Goal: Find specific page/section: Find specific page/section

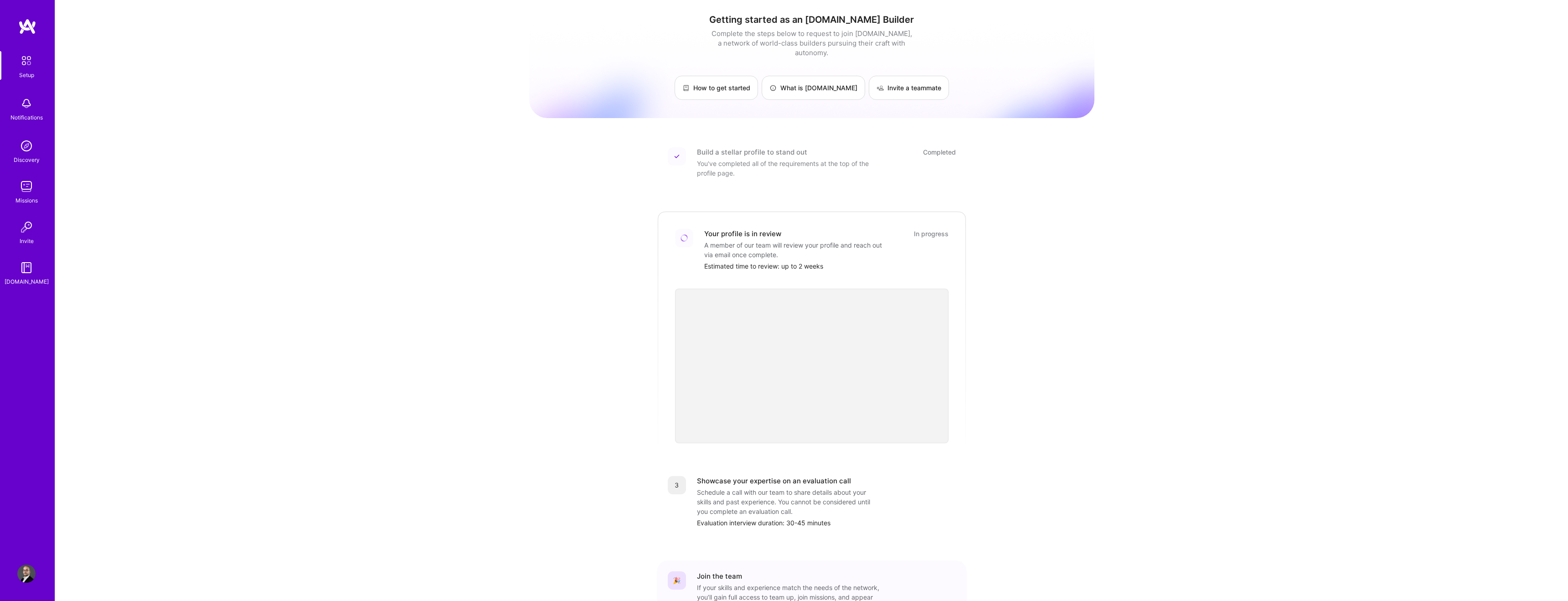
click at [30, 160] on div "Discovery" at bounding box center [26, 160] width 26 height 9
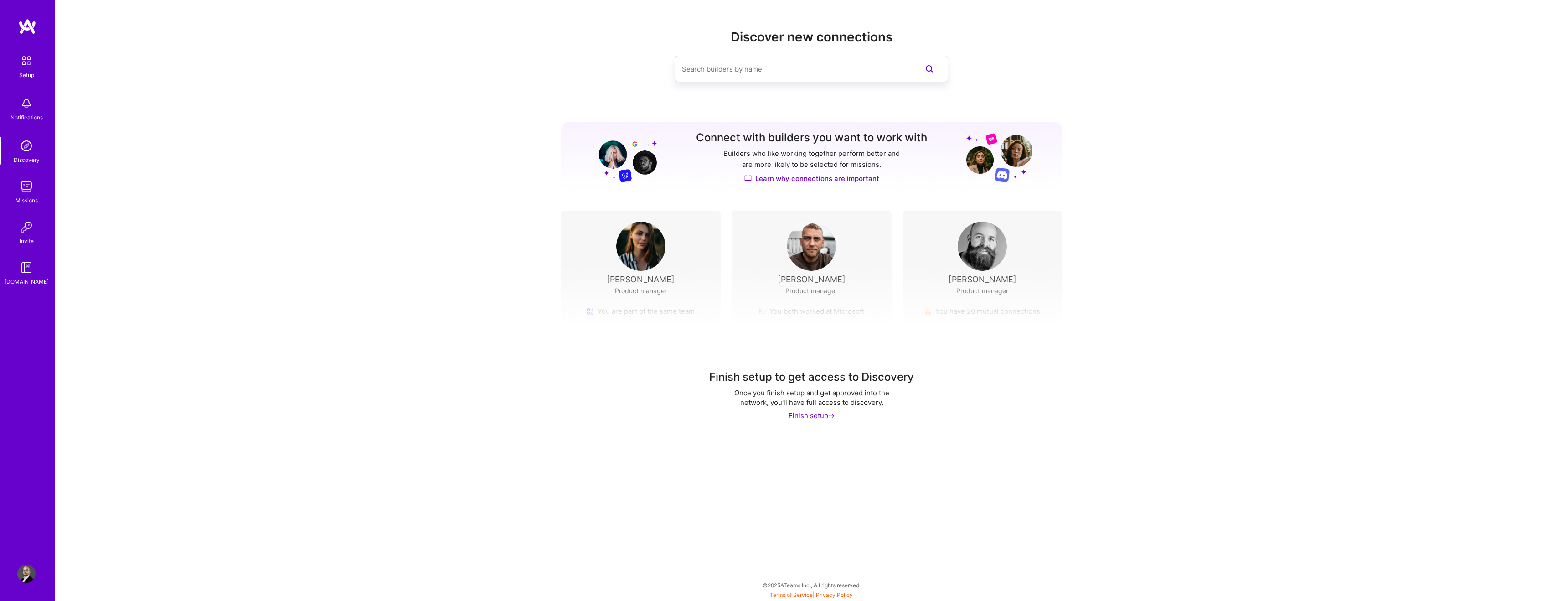
click at [26, 194] on img at bounding box center [26, 186] width 18 height 18
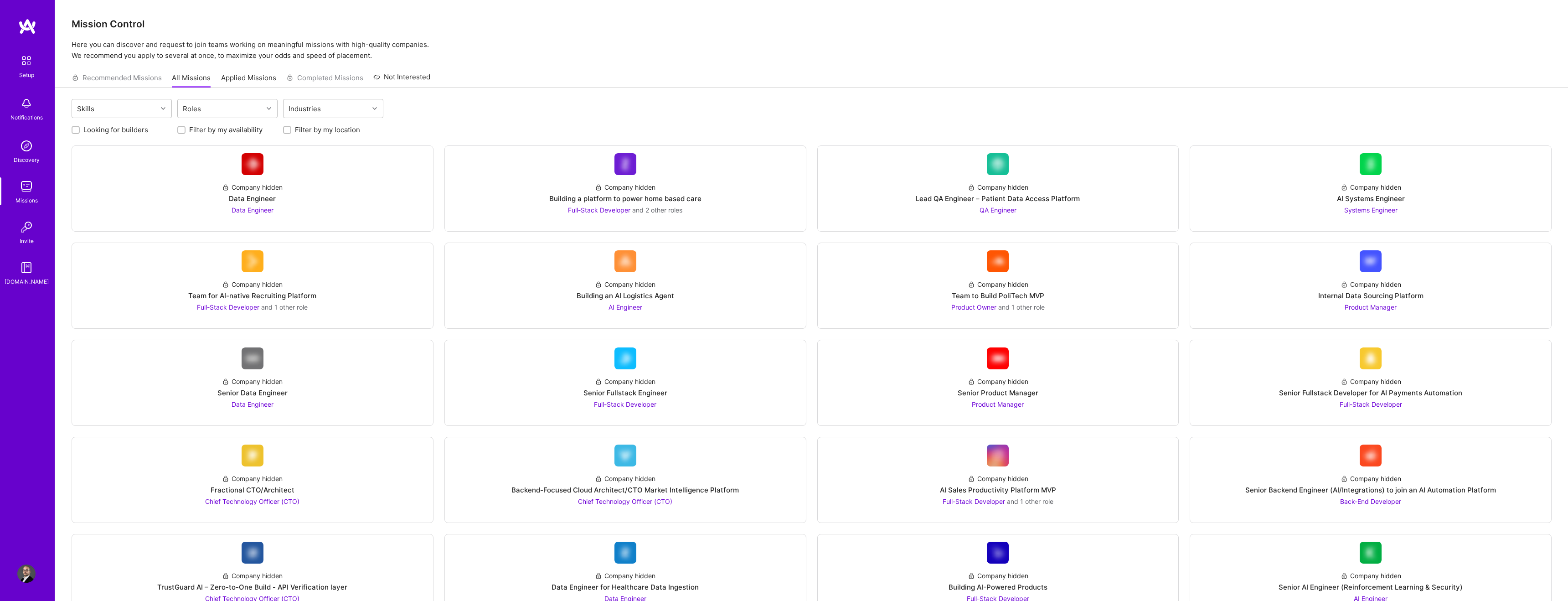
click at [74, 130] on input "Looking for builders" at bounding box center [76, 130] width 6 height 6
checkbox input "true"
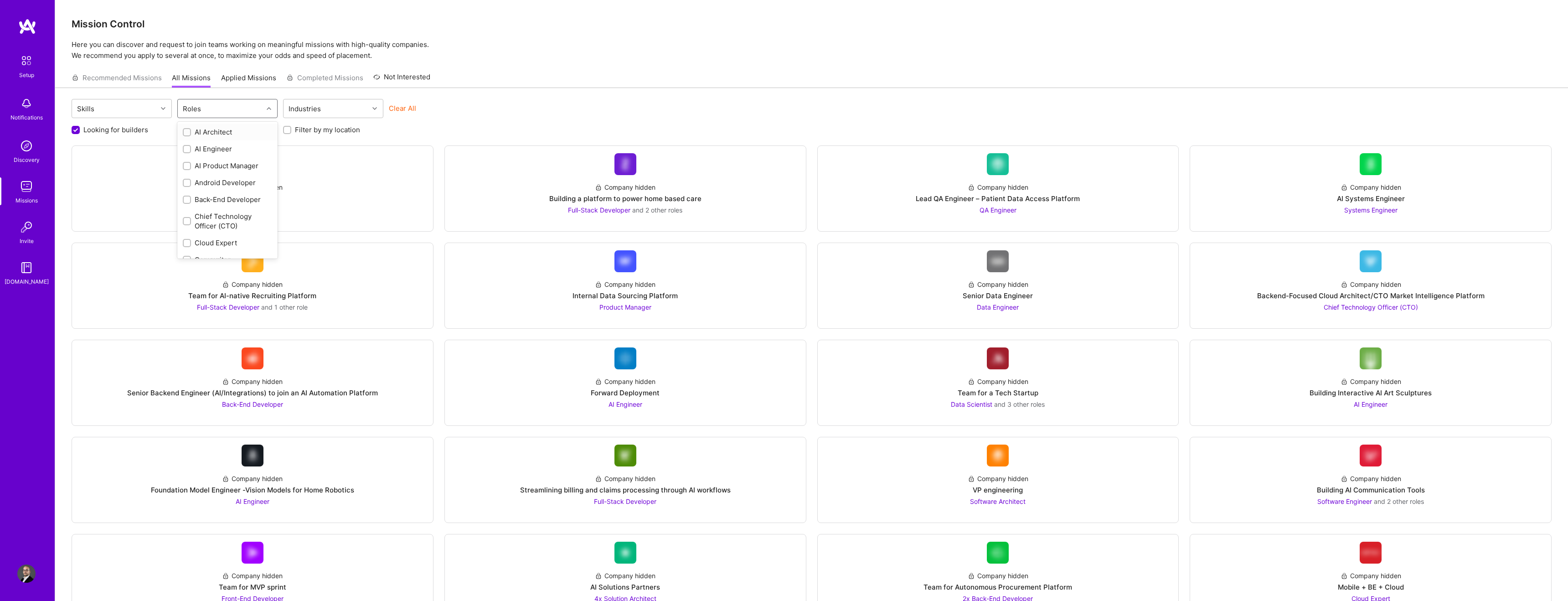
click at [251, 113] on div "Roles" at bounding box center [220, 108] width 85 height 18
click at [188, 149] on input "checkbox" at bounding box center [187, 147] width 6 height 6
checkbox input "true"
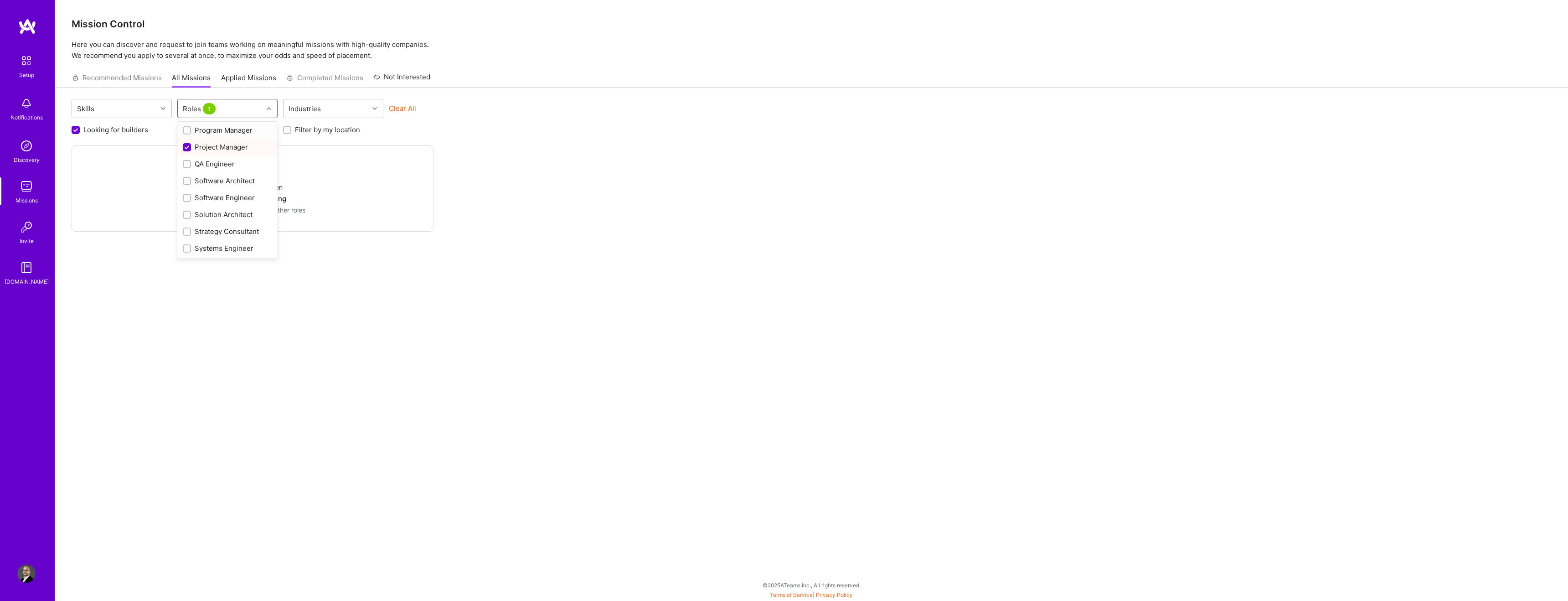
click at [186, 131] on input "checkbox" at bounding box center [187, 130] width 6 height 6
checkbox input "true"
click at [186, 176] on input "checkbox" at bounding box center [187, 178] width 6 height 6
checkbox input "true"
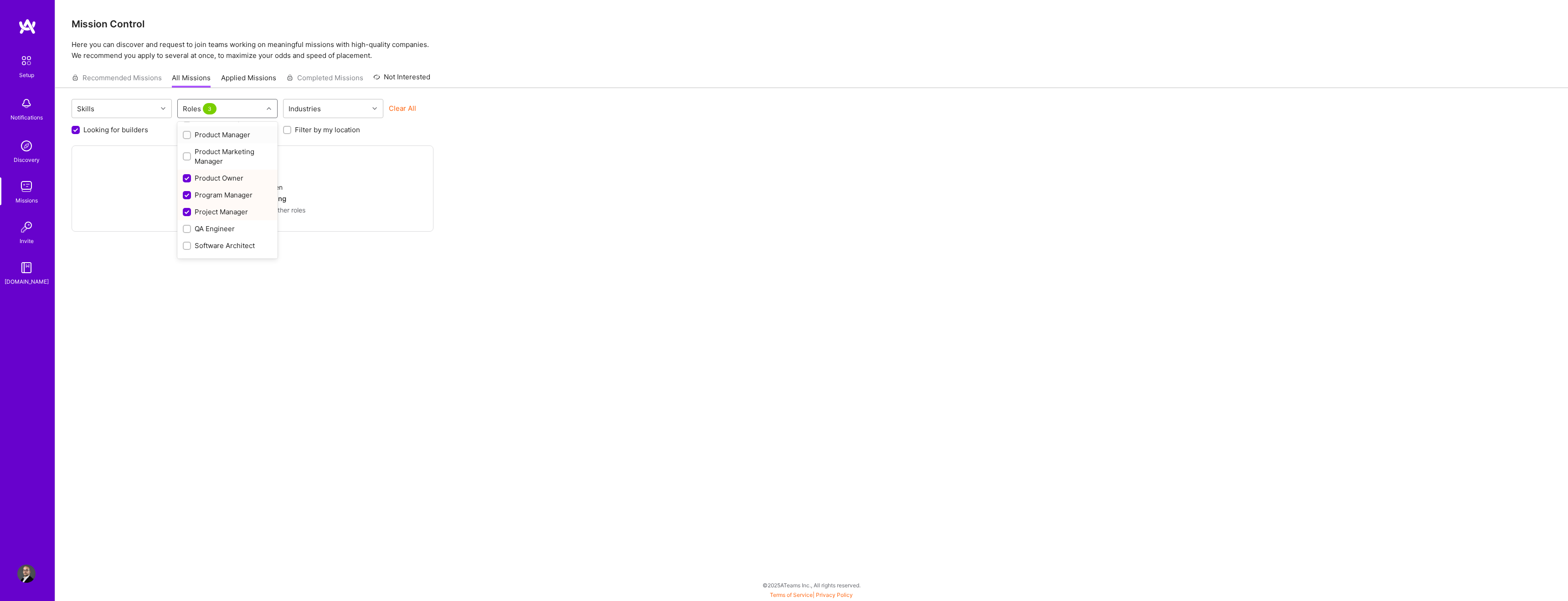
click at [187, 138] on div at bounding box center [187, 135] width 8 height 8
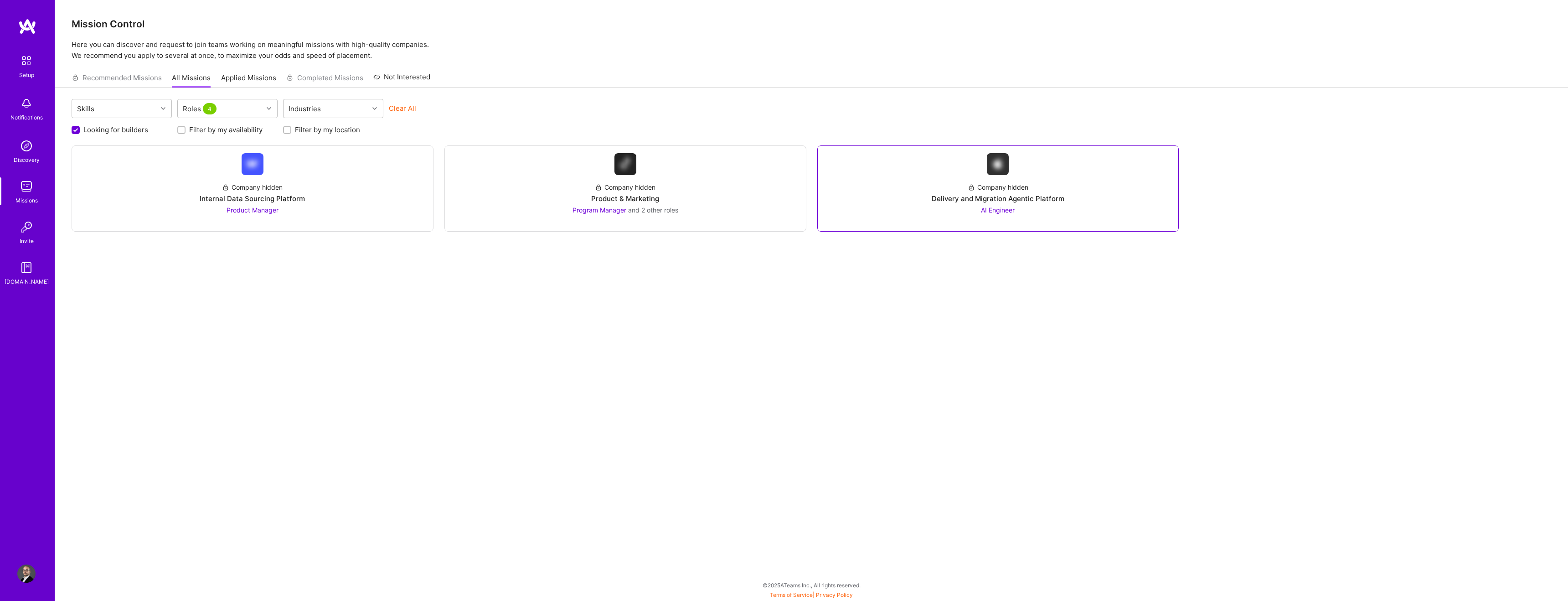
click at [1002, 200] on div "Delivery and Migration Agentic Platform" at bounding box center [998, 199] width 132 height 9
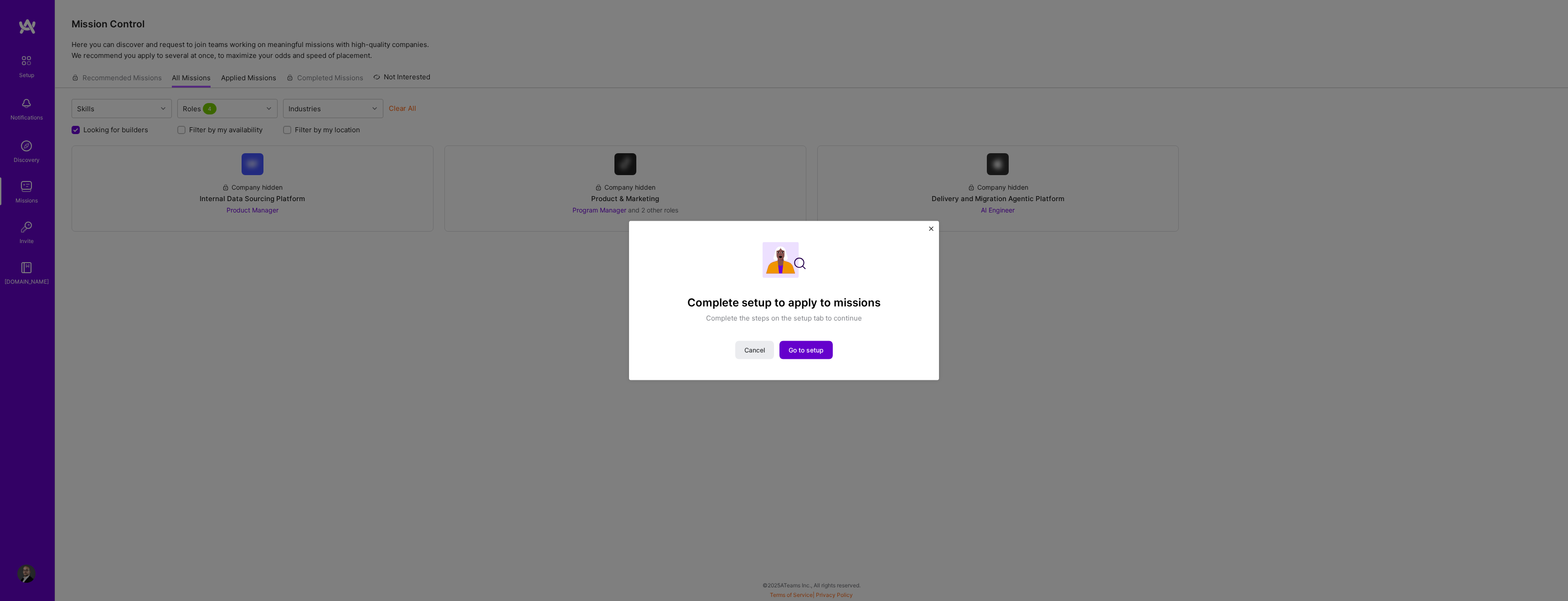
click at [822, 352] on span "Go to setup" at bounding box center [806, 350] width 35 height 9
